Goal: Book appointment/travel/reservation

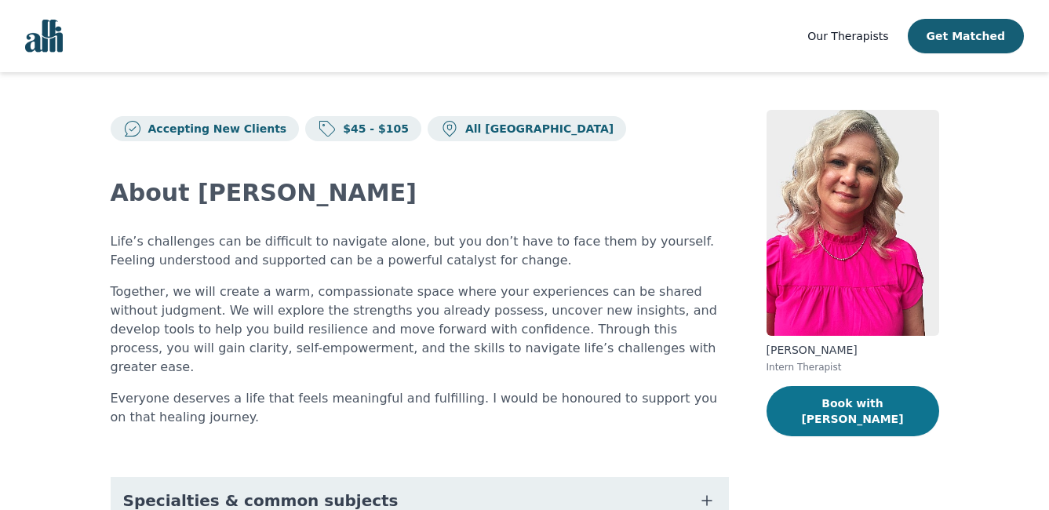
click at [831, 399] on button "Book with [PERSON_NAME]" at bounding box center [853, 411] width 173 height 50
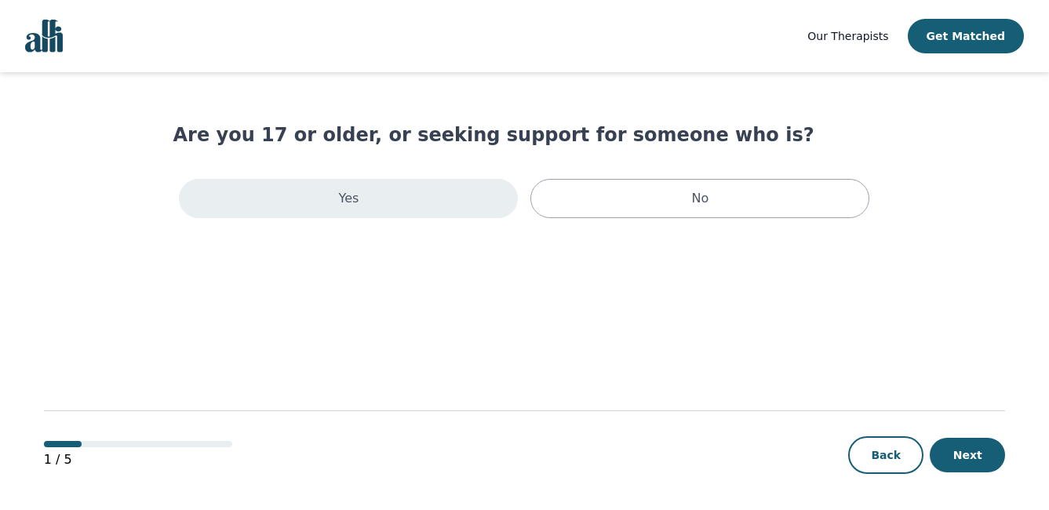
click at [359, 217] on div "Yes" at bounding box center [348, 198] width 339 height 39
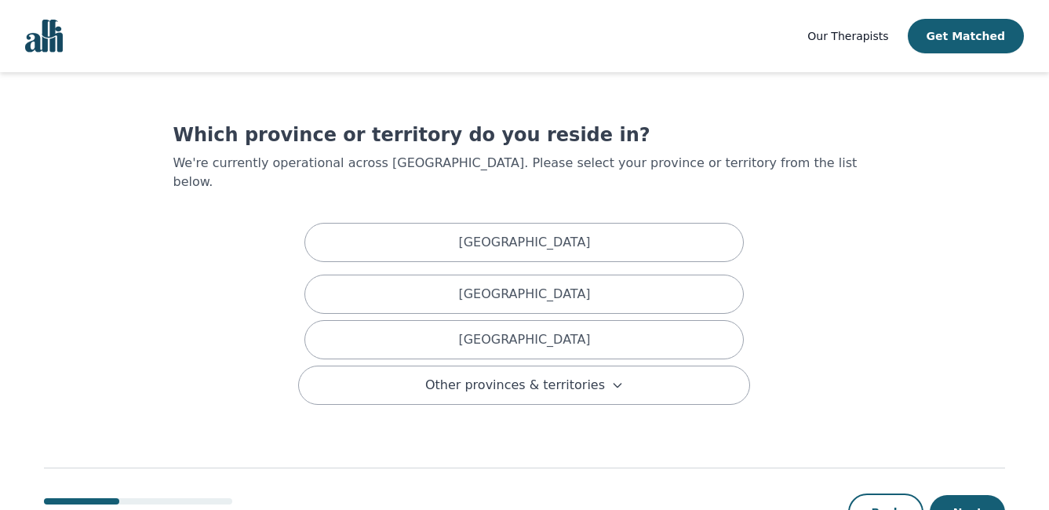
click at [401, 217] on div "[GEOGRAPHIC_DATA] [GEOGRAPHIC_DATA] [GEOGRAPHIC_DATA] Other provinces & territo…" at bounding box center [524, 311] width 452 height 188
click at [496, 376] on span "Other provinces & territories" at bounding box center [515, 385] width 180 height 19
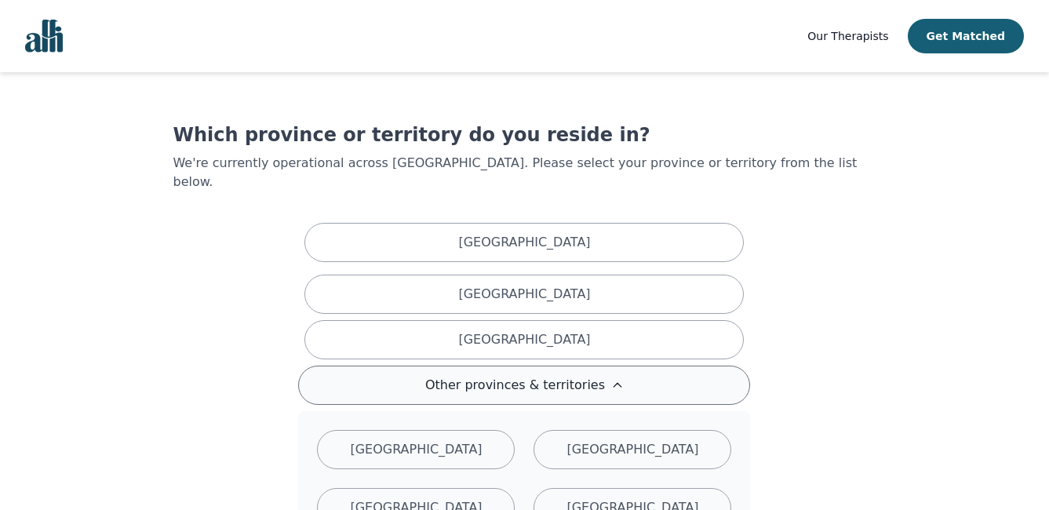
scroll to position [235, 0]
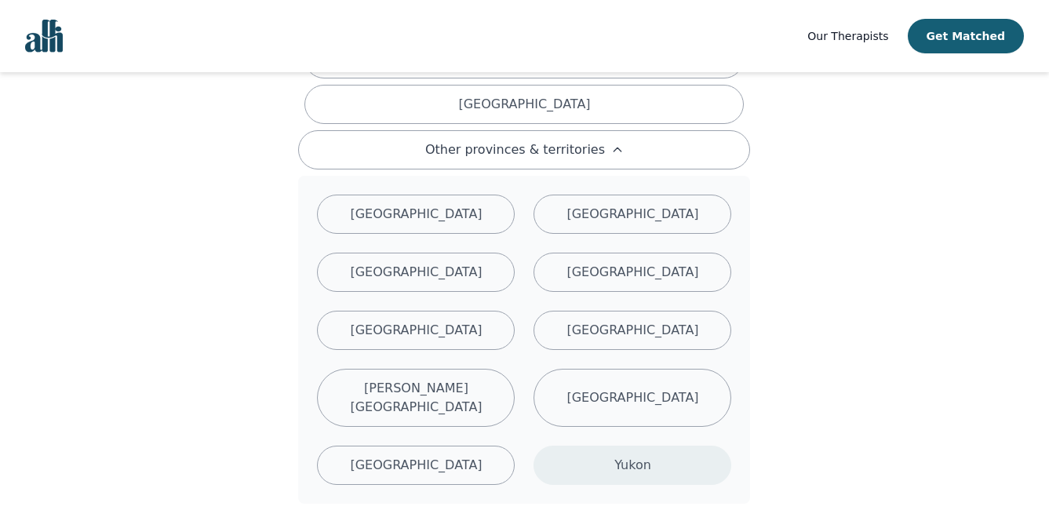
click at [654, 446] on div "Yukon" at bounding box center [633, 465] width 198 height 39
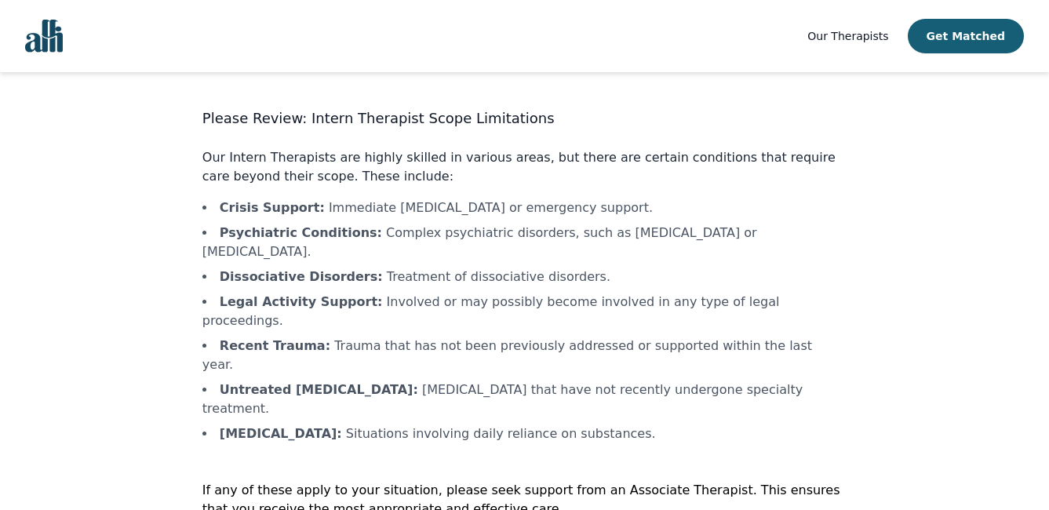
scroll to position [30, 0]
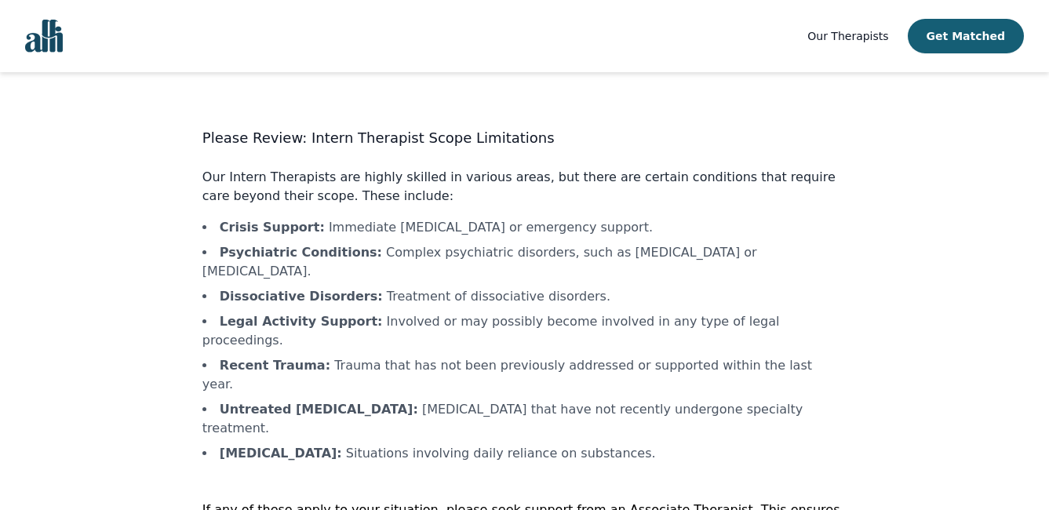
scroll to position [30, 0]
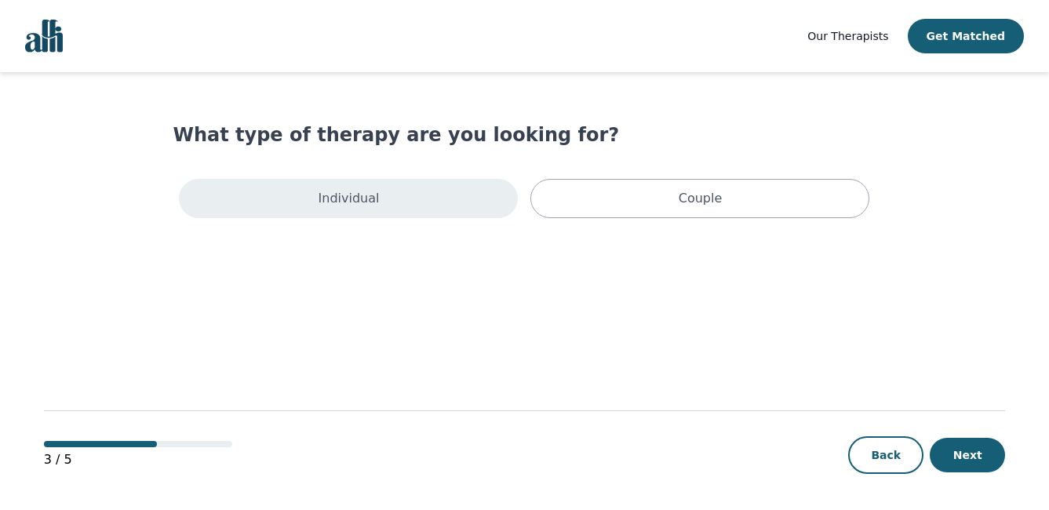
click at [355, 200] on p "Individual" at bounding box center [349, 198] width 61 height 19
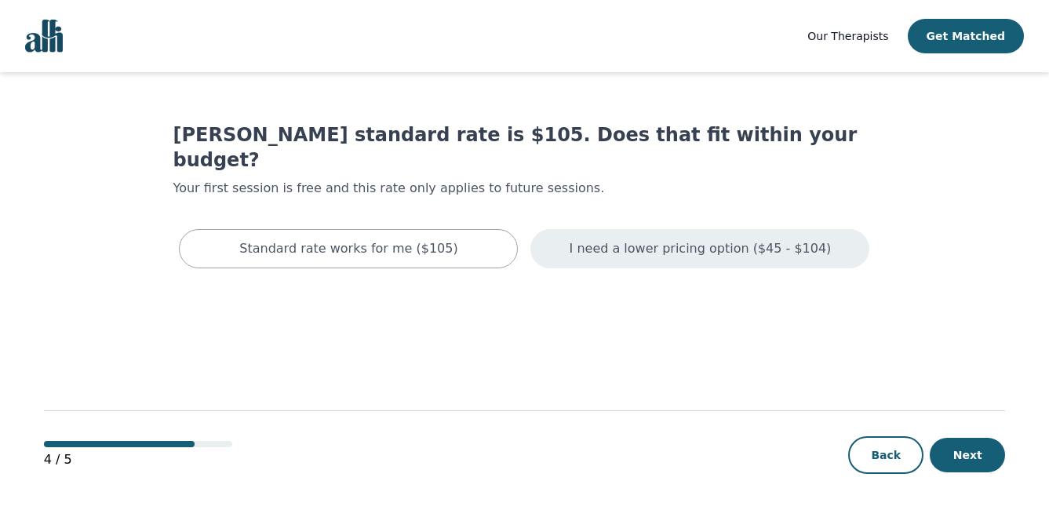
click at [652, 239] on p "I need a lower pricing option ($45 - $104)" at bounding box center [701, 248] width 262 height 19
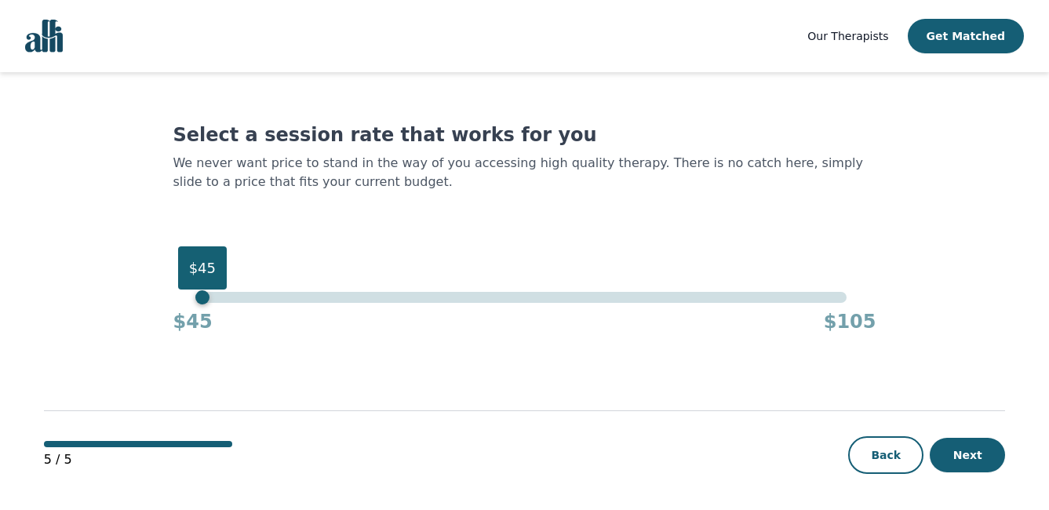
click at [206, 292] on div "$45" at bounding box center [524, 297] width 644 height 11
click at [971, 457] on button "Next" at bounding box center [967, 455] width 75 height 35
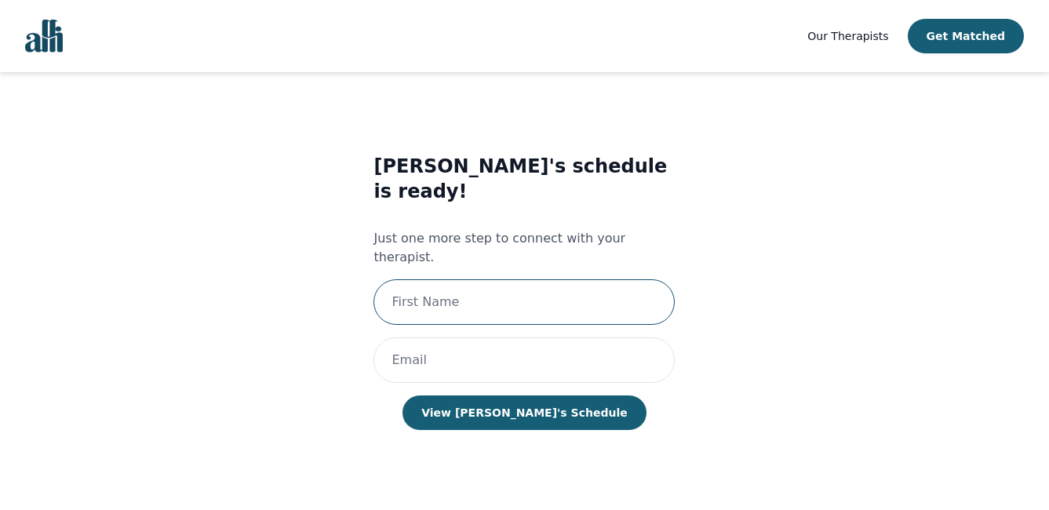
click at [548, 279] on input "text" at bounding box center [523, 302] width 301 height 46
type input "[PERSON_NAME]"
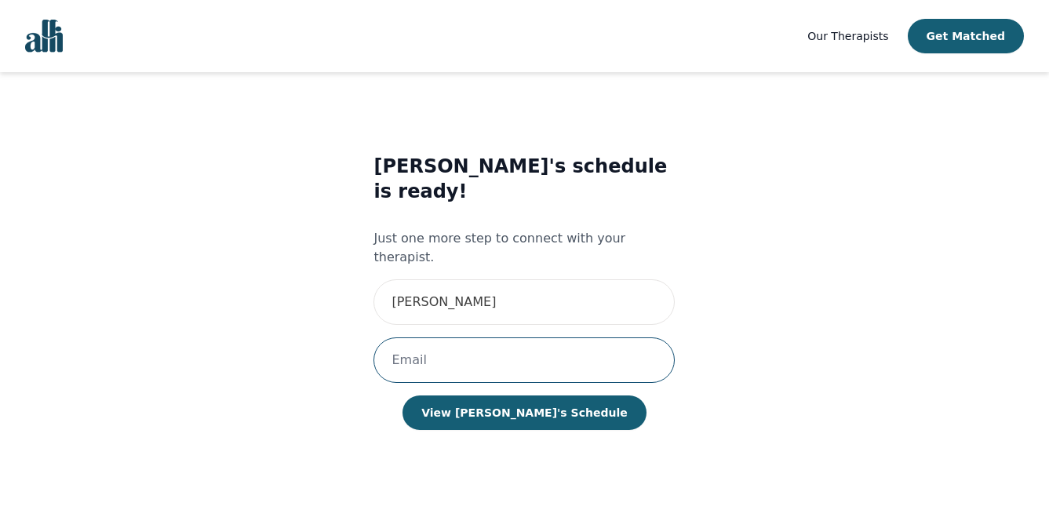
type input "[EMAIL_ADDRESS][DOMAIN_NAME]"
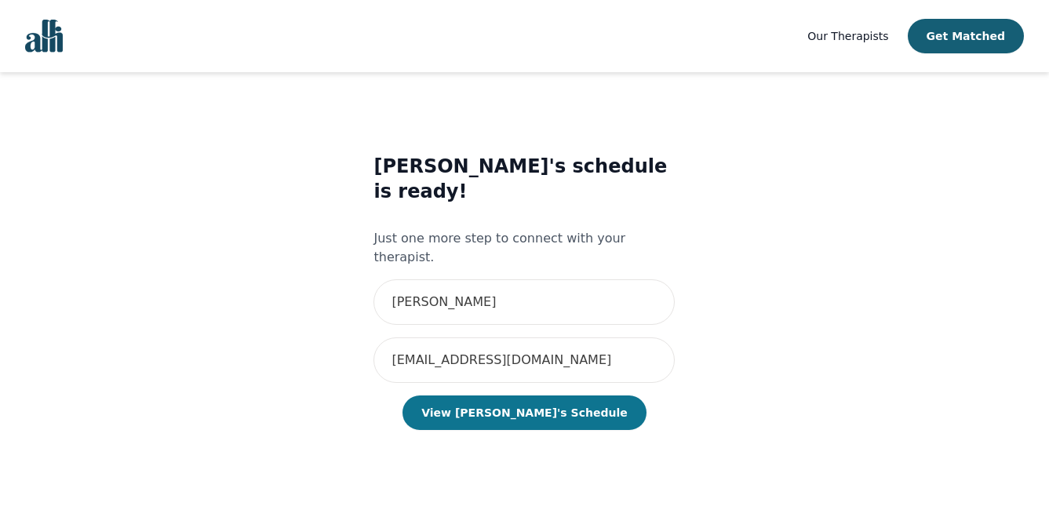
click at [531, 395] on button "View [PERSON_NAME]'s Schedule" at bounding box center [524, 412] width 243 height 35
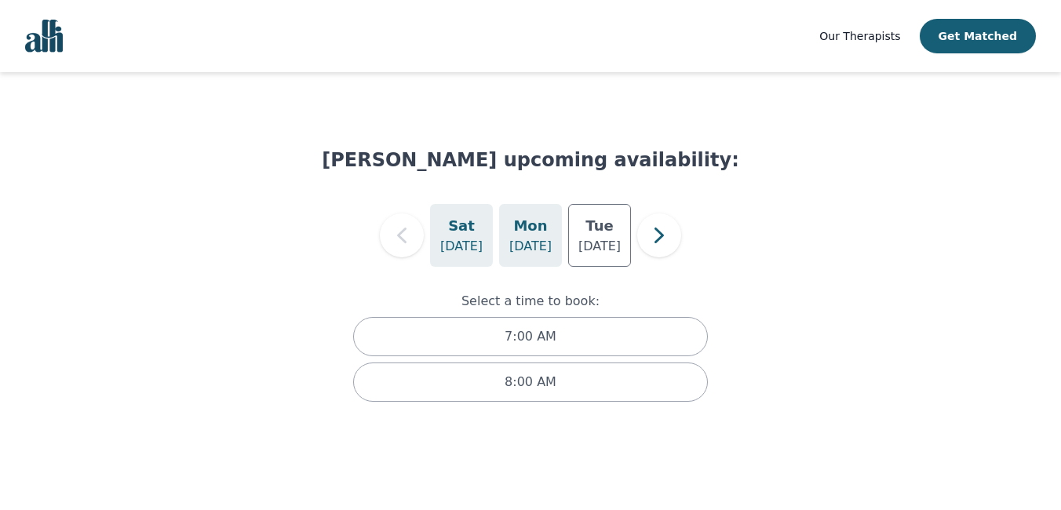
click at [543, 226] on h5 "Mon" at bounding box center [530, 226] width 34 height 22
click at [582, 228] on div "[DATE]" at bounding box center [599, 235] width 63 height 63
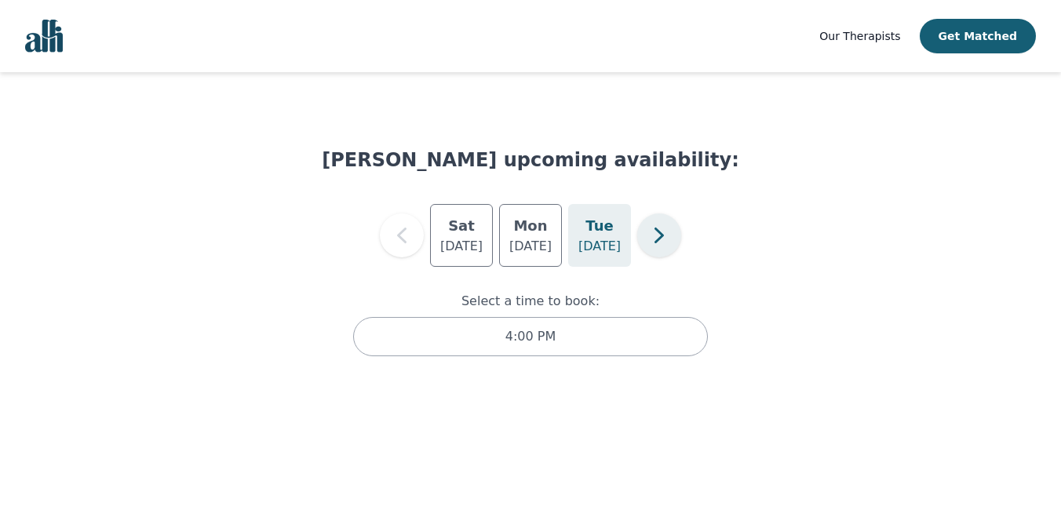
click at [662, 242] on icon "button" at bounding box center [658, 235] width 31 height 31
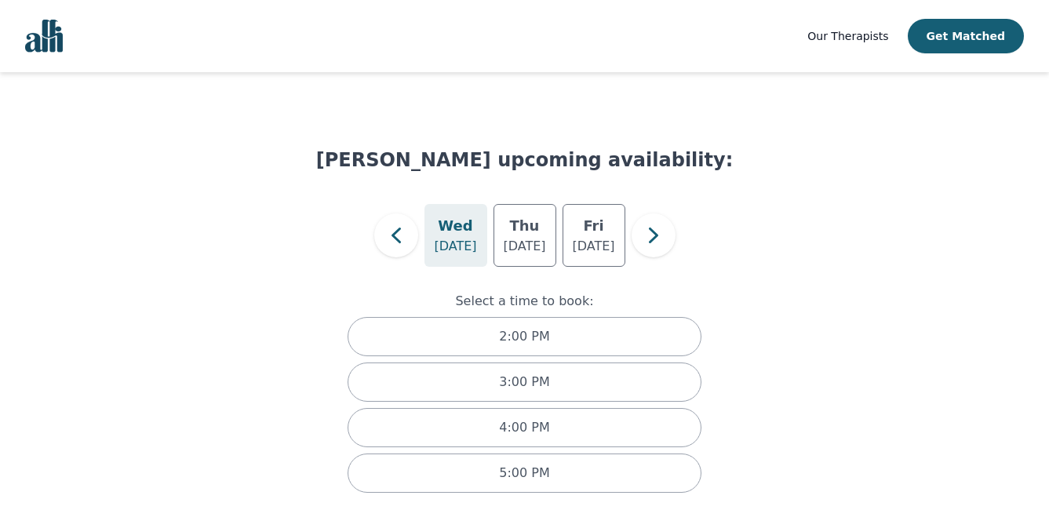
scroll to position [14, 0]
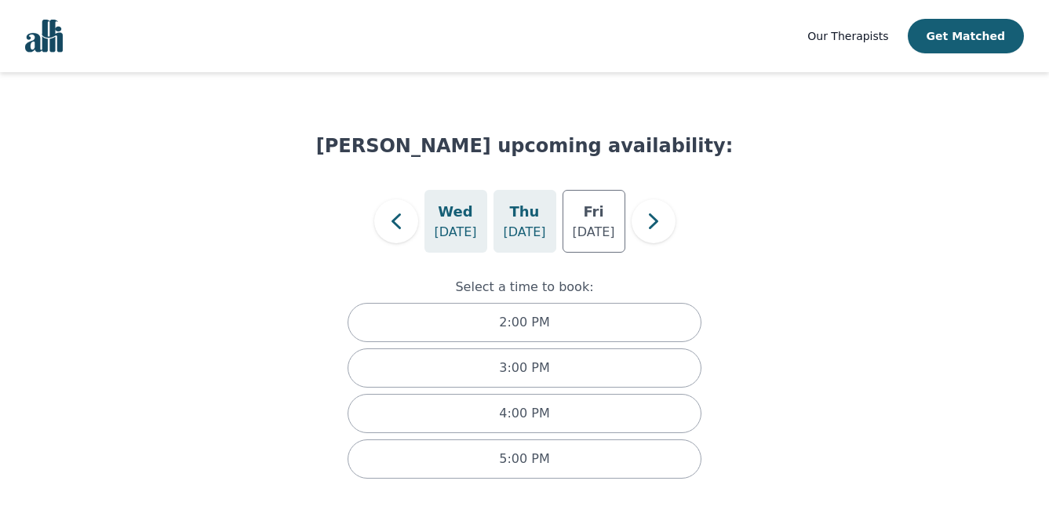
click at [523, 220] on h5 "Thu" at bounding box center [525, 212] width 30 height 22
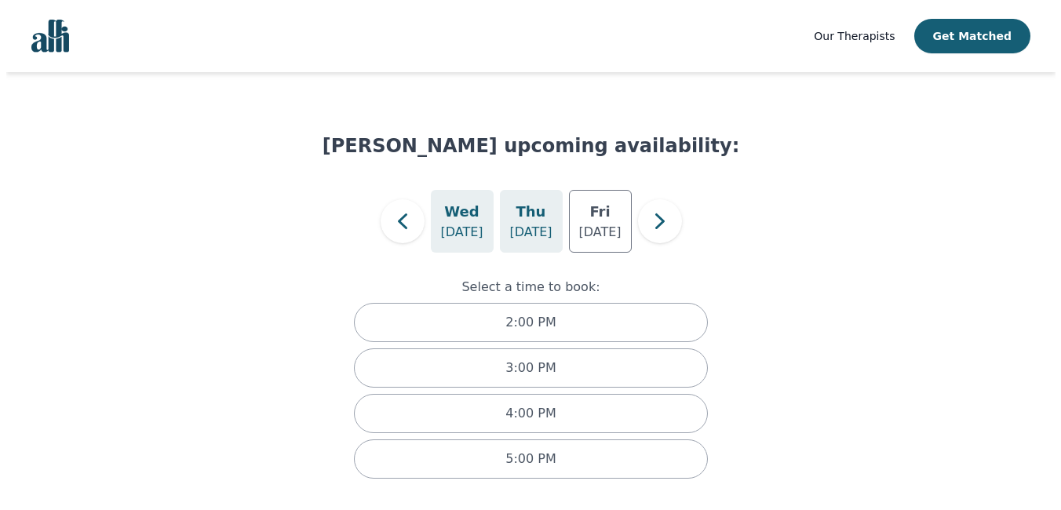
scroll to position [0, 0]
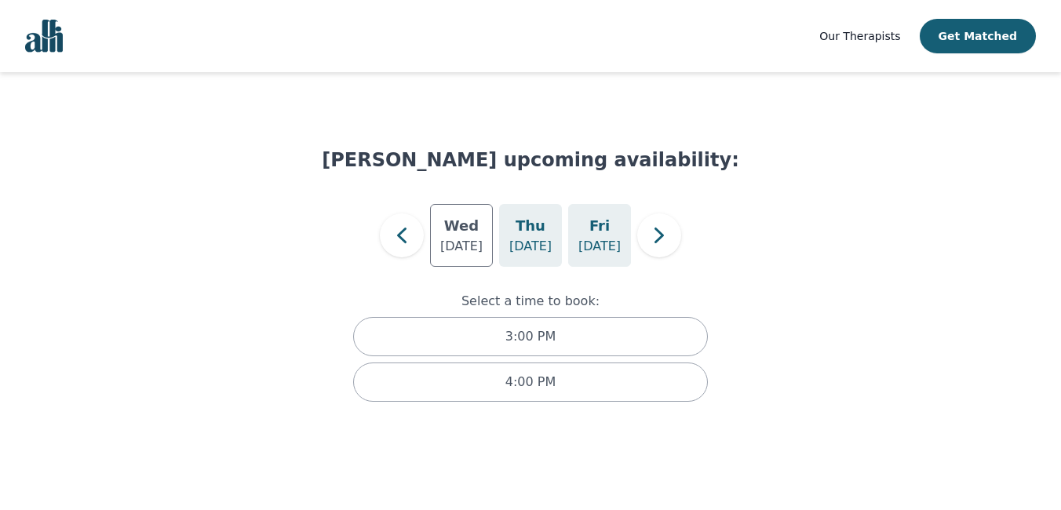
click at [593, 236] on h5 "Fri" at bounding box center [599, 226] width 20 height 22
click at [654, 236] on icon "button" at bounding box center [658, 235] width 31 height 31
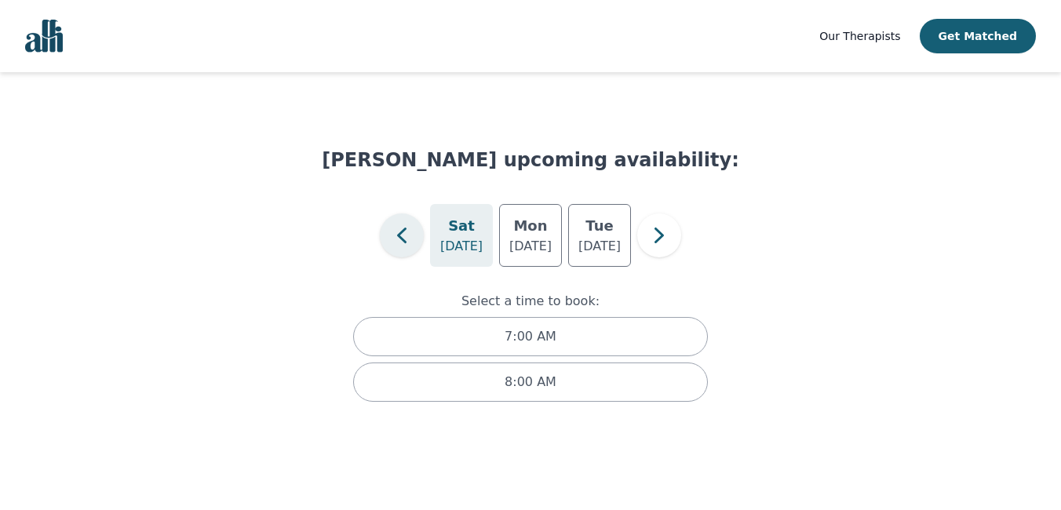
click at [407, 242] on icon "button" at bounding box center [401, 235] width 31 height 31
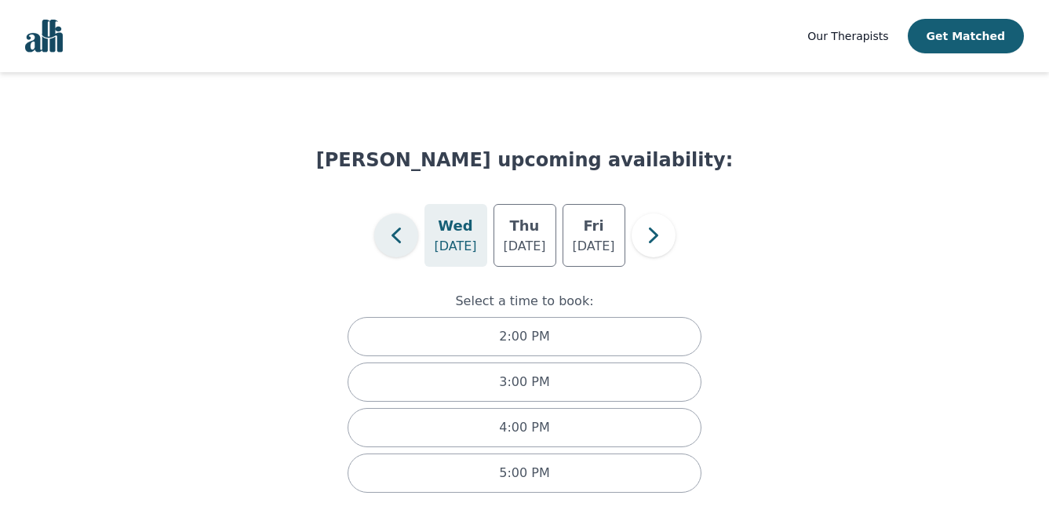
click at [404, 242] on icon "button" at bounding box center [396, 235] width 31 height 31
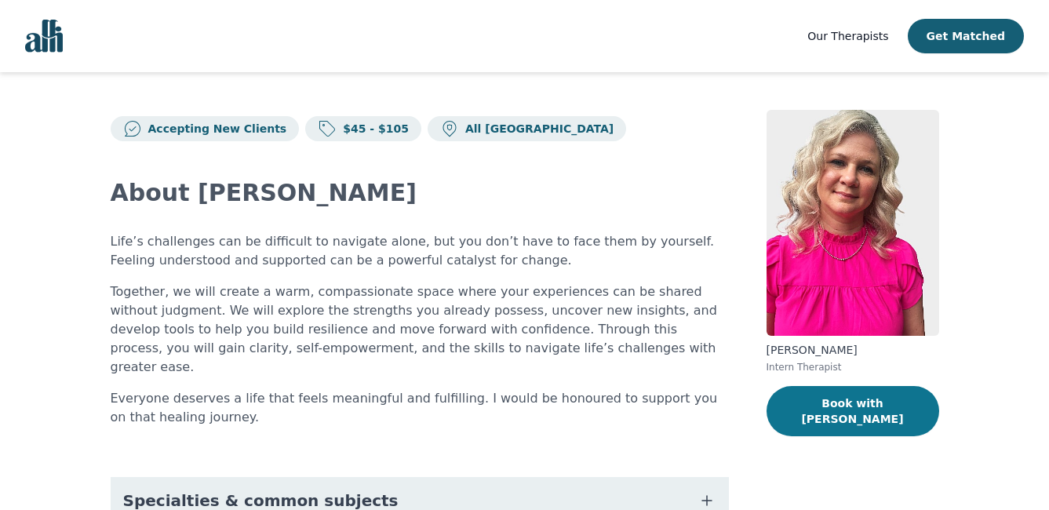
click at [856, 403] on button "Book with [PERSON_NAME]" at bounding box center [853, 411] width 173 height 50
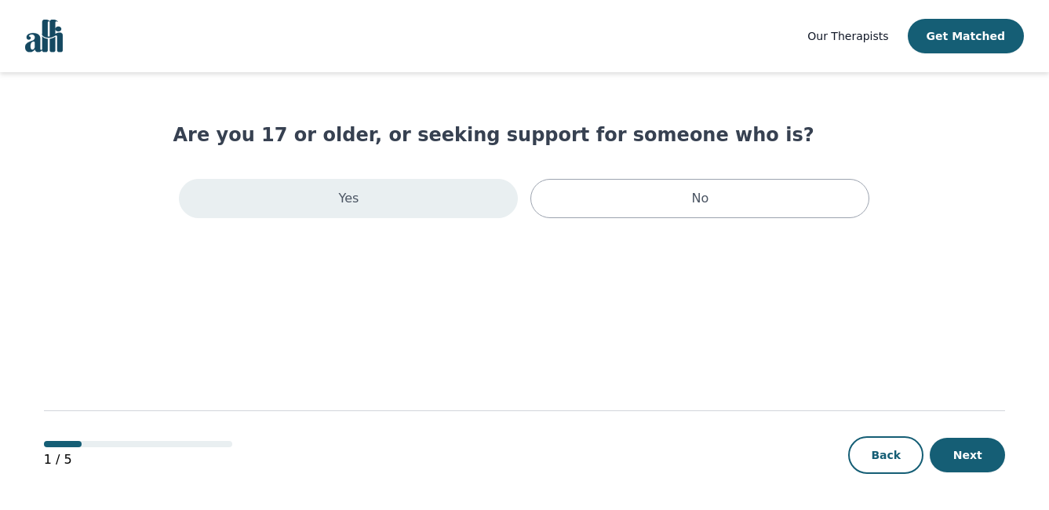
click at [446, 206] on div "Yes" at bounding box center [348, 198] width 339 height 39
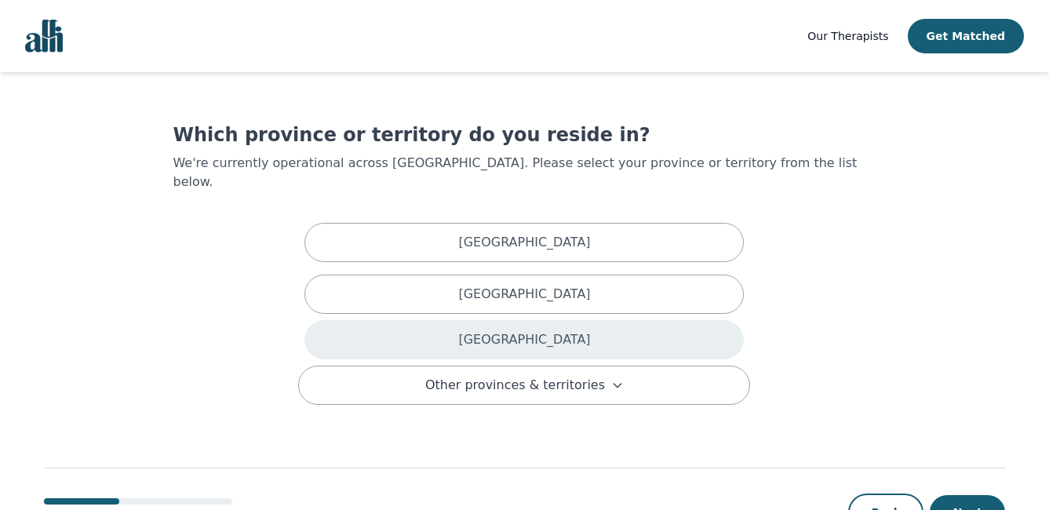
click at [519, 330] on p "[GEOGRAPHIC_DATA]" at bounding box center [524, 339] width 132 height 19
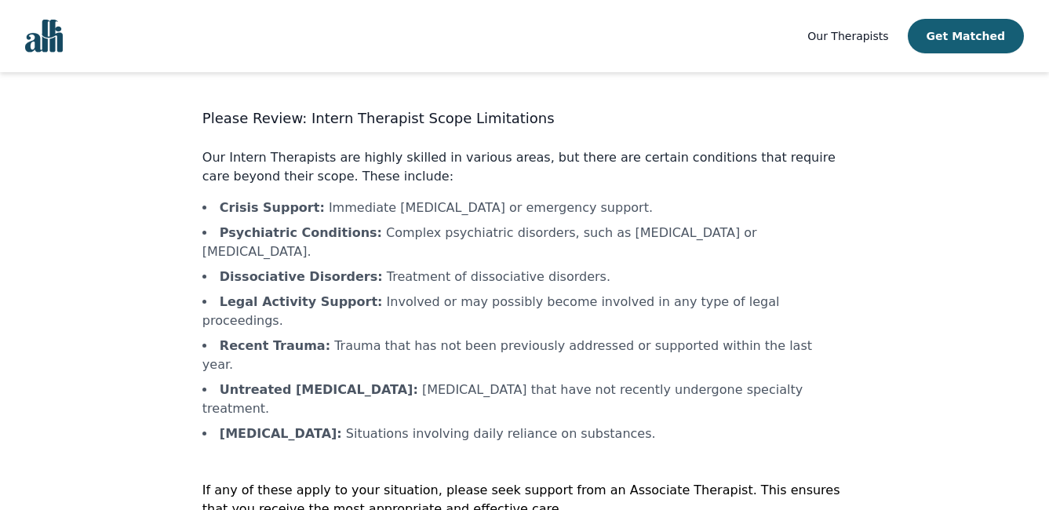
scroll to position [30, 0]
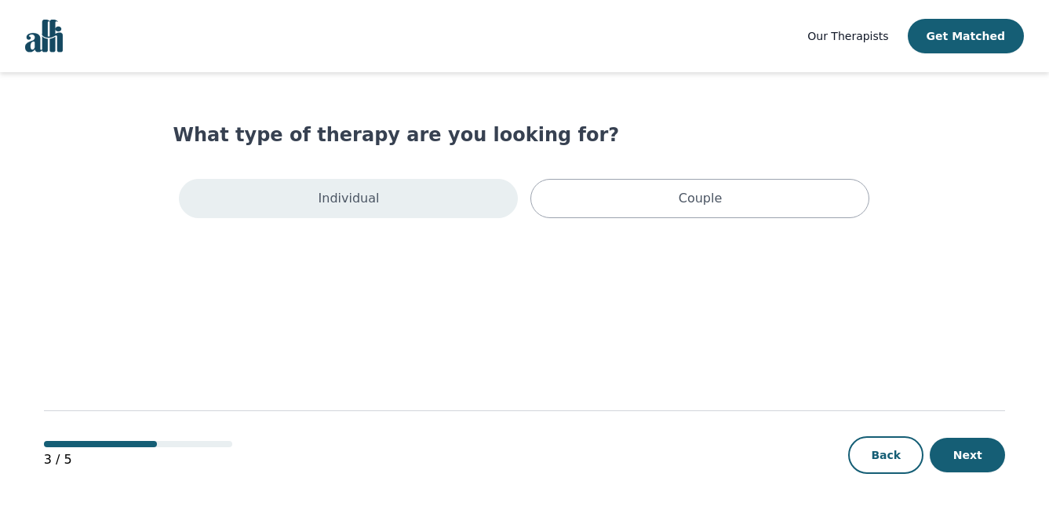
click at [450, 199] on div "Individual" at bounding box center [348, 198] width 339 height 39
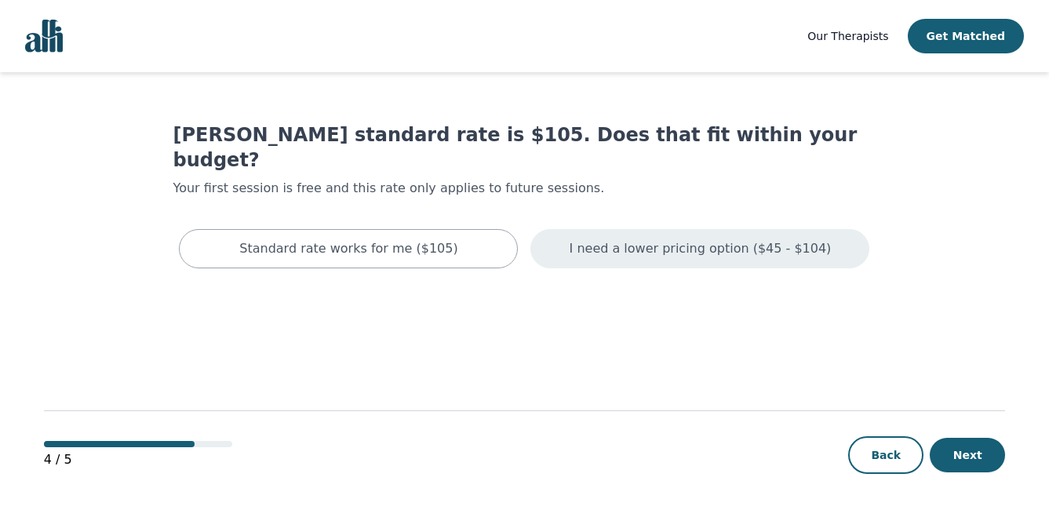
click at [614, 235] on div "I need a lower pricing option ($45 - $104)" at bounding box center [699, 248] width 339 height 39
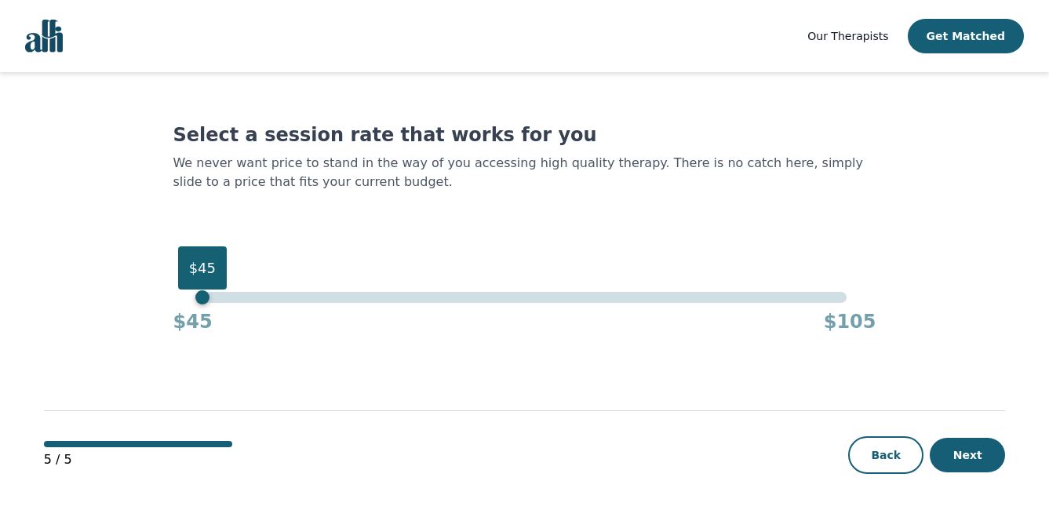
drag, startPoint x: 215, startPoint y: 300, endPoint x: 179, endPoint y: 300, distance: 36.1
click at [179, 300] on div "$45 $45 $105" at bounding box center [524, 313] width 703 height 42
click at [939, 457] on button "Next" at bounding box center [967, 455] width 75 height 35
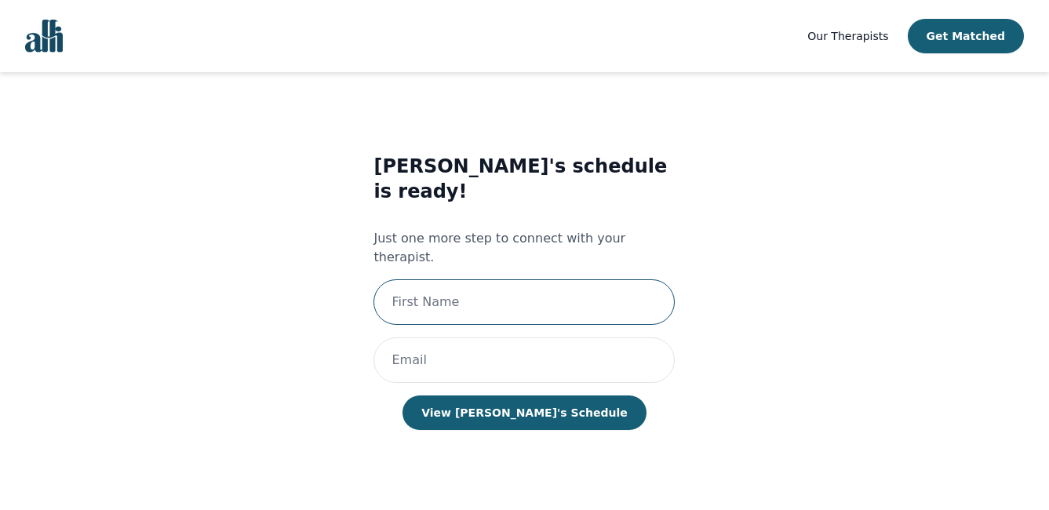
click at [557, 279] on input "text" at bounding box center [523, 302] width 301 height 46
type input "[PERSON_NAME]"
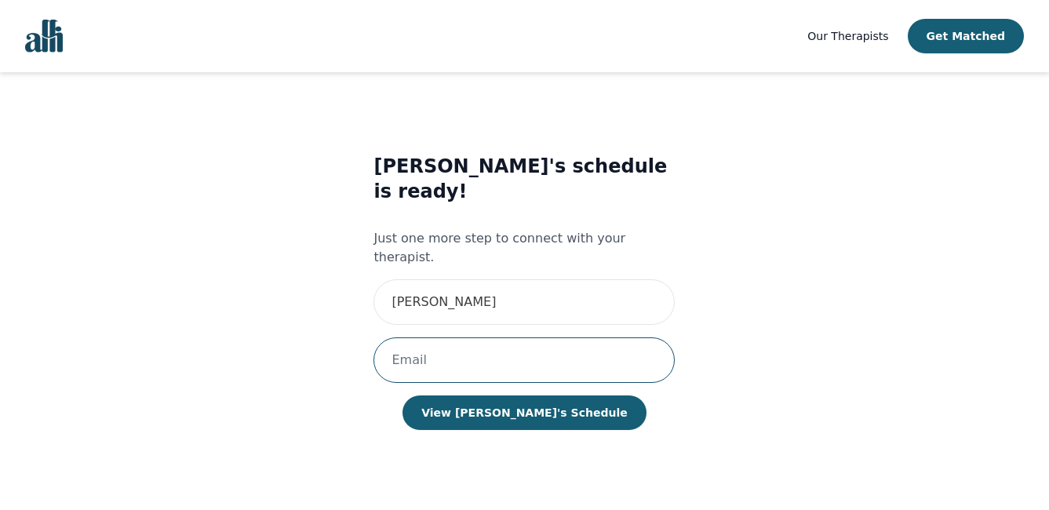
type input "[EMAIL_ADDRESS][DOMAIN_NAME]"
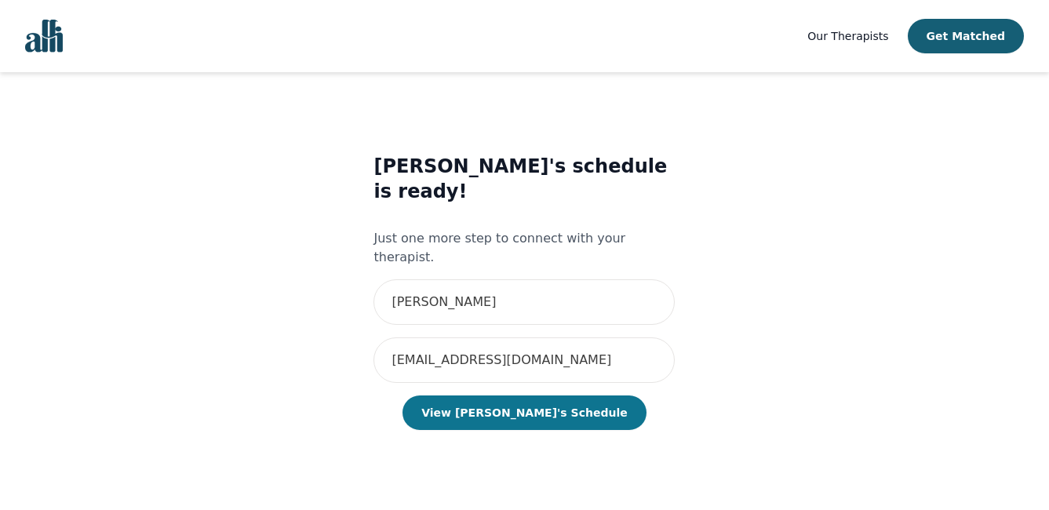
click at [574, 395] on button "View [PERSON_NAME]'s Schedule" at bounding box center [524, 412] width 243 height 35
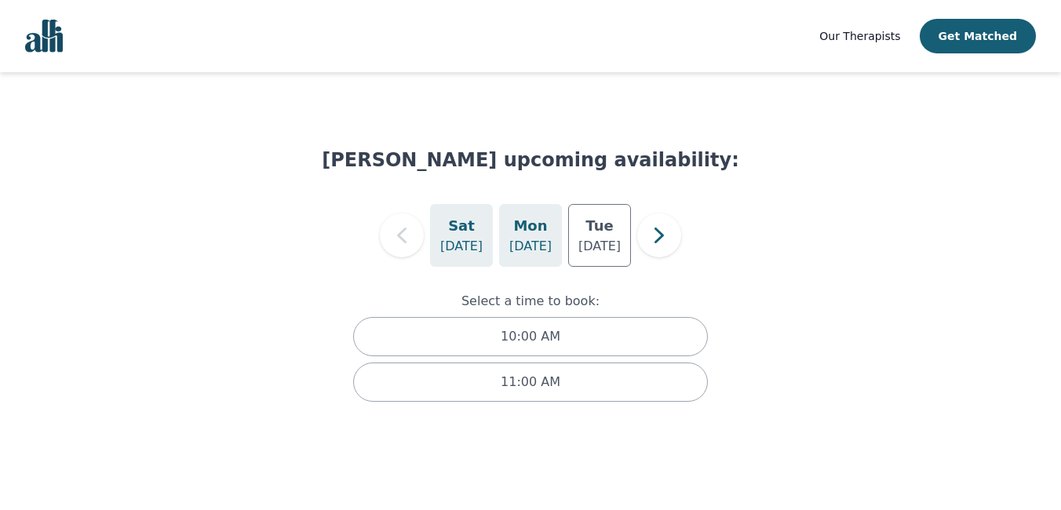
click at [546, 236] on div "Mon Aug 25" at bounding box center [530, 235] width 63 height 63
drag, startPoint x: 546, startPoint y: 236, endPoint x: 589, endPoint y: 241, distance: 43.4
click at [589, 241] on p "[DATE]" at bounding box center [599, 246] width 42 height 19
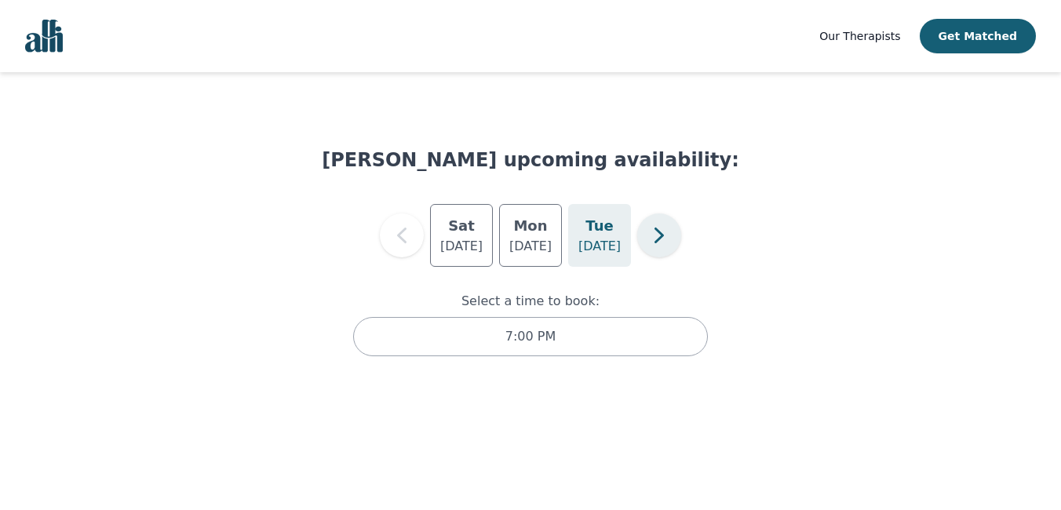
click at [661, 233] on icon "button" at bounding box center [658, 236] width 9 height 16
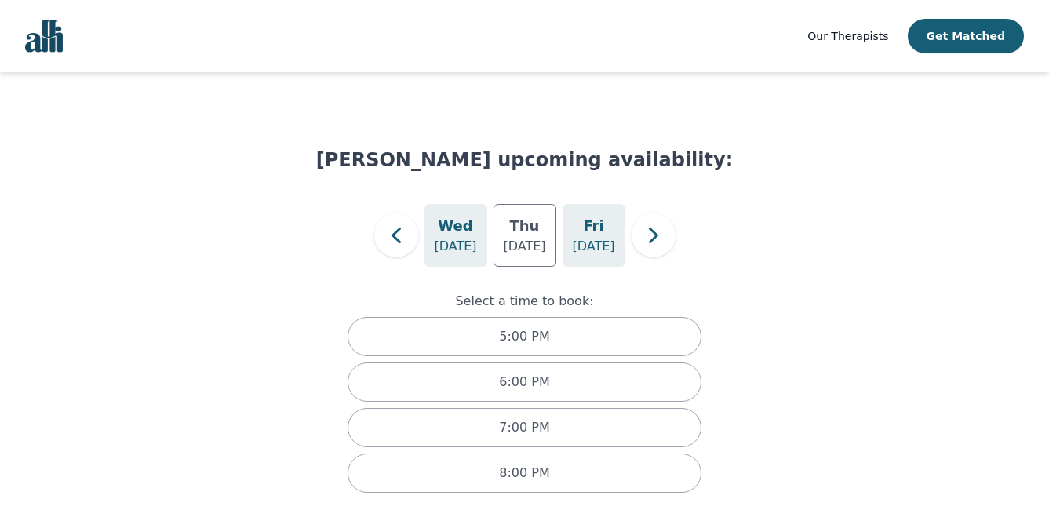
click at [597, 220] on h5 "Fri" at bounding box center [593, 226] width 20 height 22
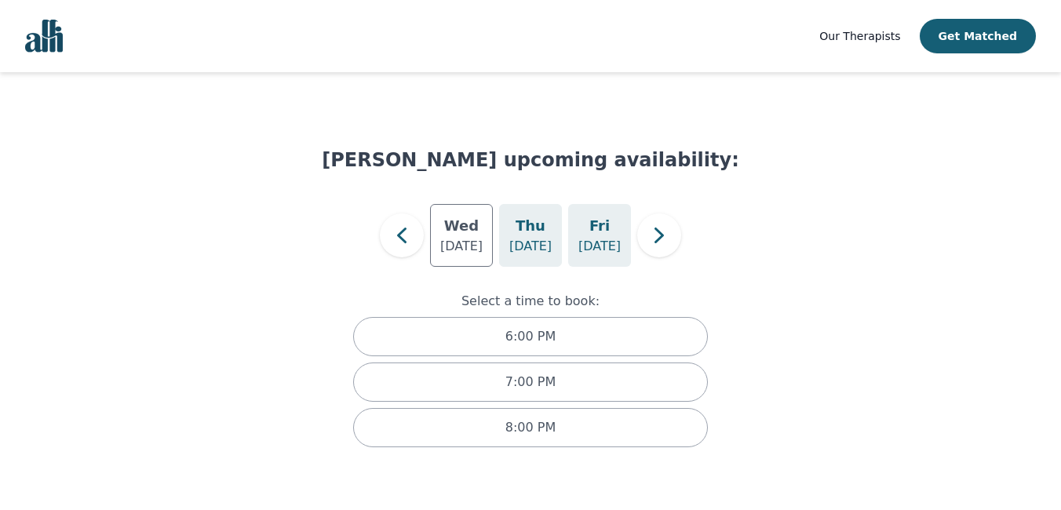
click at [554, 209] on div "Thu Aug 28" at bounding box center [530, 235] width 63 height 63
click at [641, 233] on button "button" at bounding box center [659, 235] width 44 height 44
click at [511, 237] on div "Mon Sep 1" at bounding box center [530, 235] width 63 height 63
click at [660, 235] on icon "button" at bounding box center [658, 235] width 31 height 31
